Goal: Task Accomplishment & Management: Manage account settings

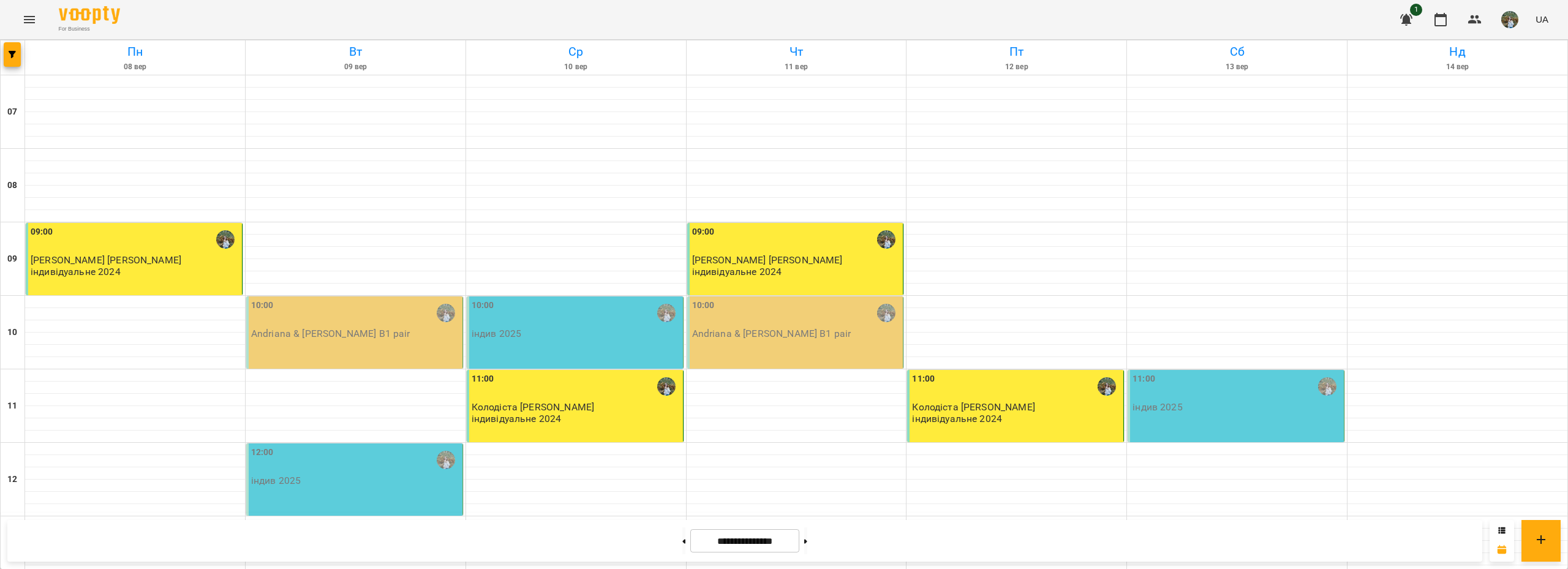
click at [555, 322] on div "10:00" at bounding box center [576, 313] width 209 height 28
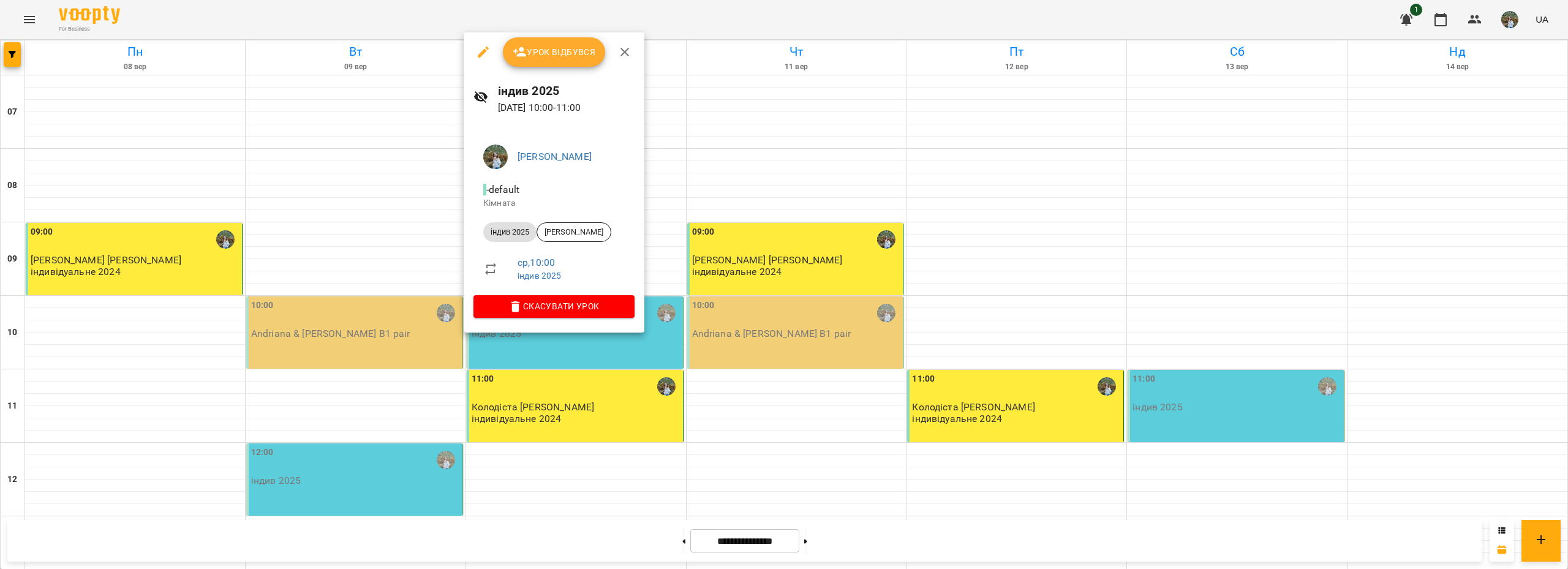
click at [568, 47] on span "Урок відбувся" at bounding box center [554, 52] width 84 height 15
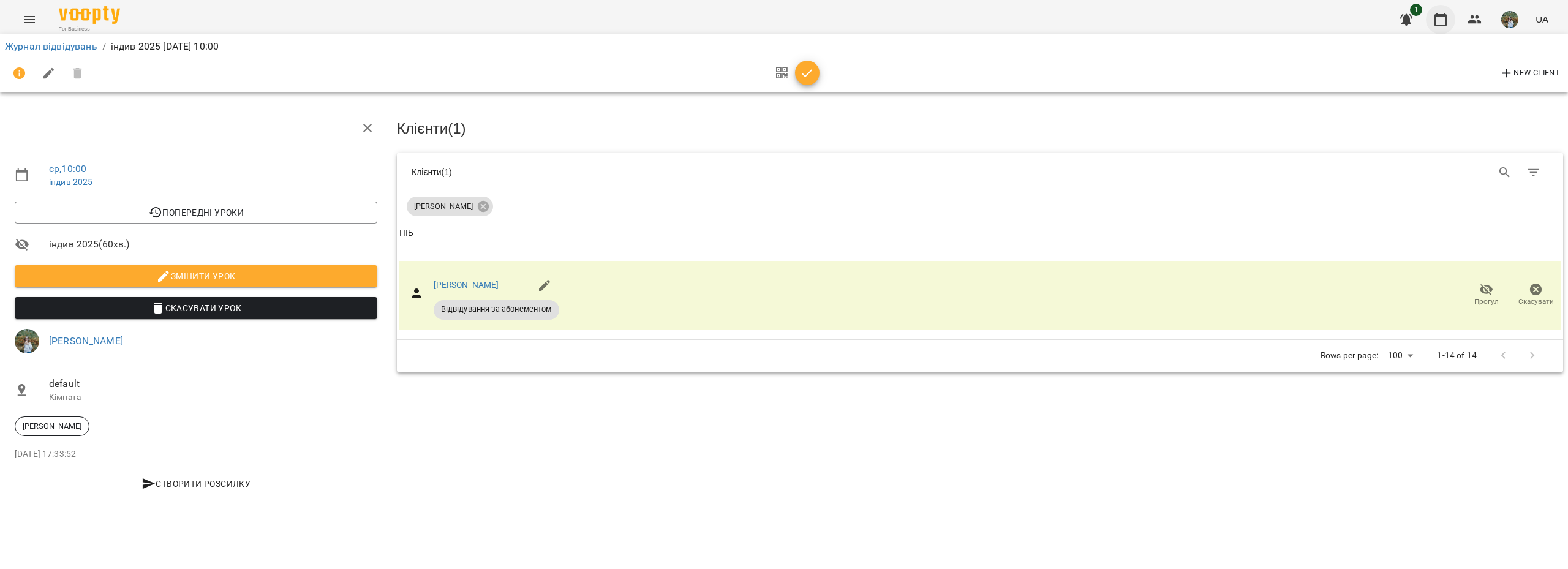
click at [1448, 27] on icon "button" at bounding box center [1440, 19] width 15 height 15
